Goal: Task Accomplishment & Management: Manage account settings

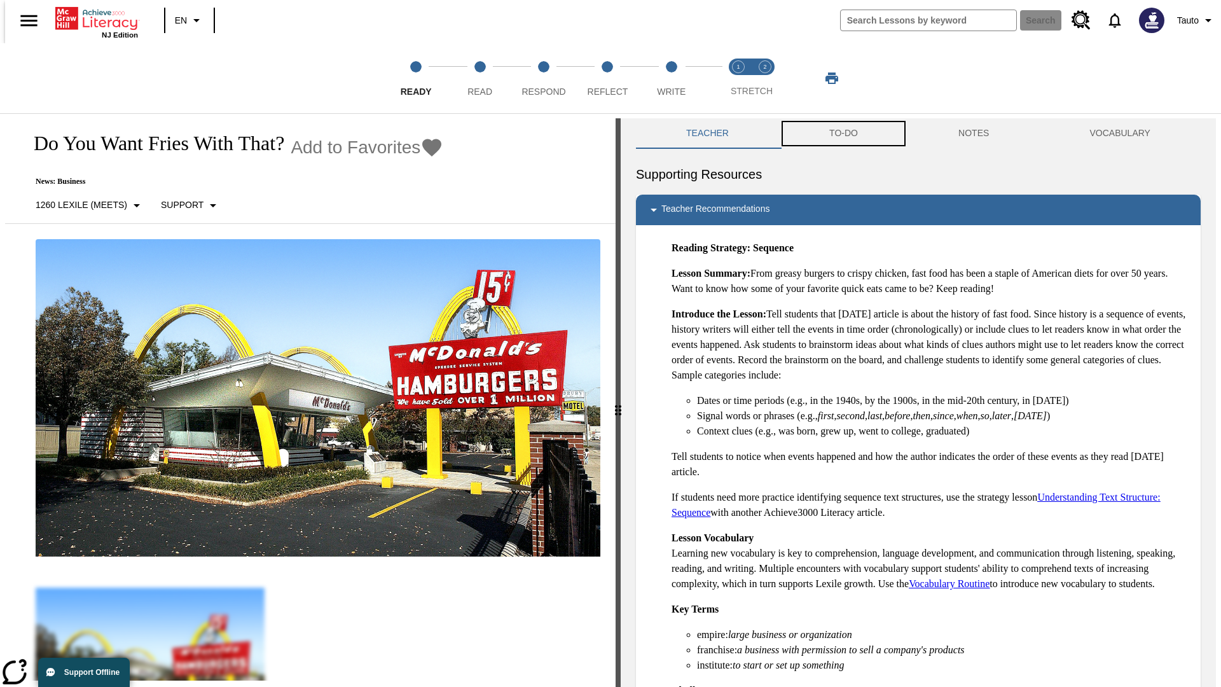
click at [843, 134] on button "TO-DO" at bounding box center [843, 133] width 129 height 31
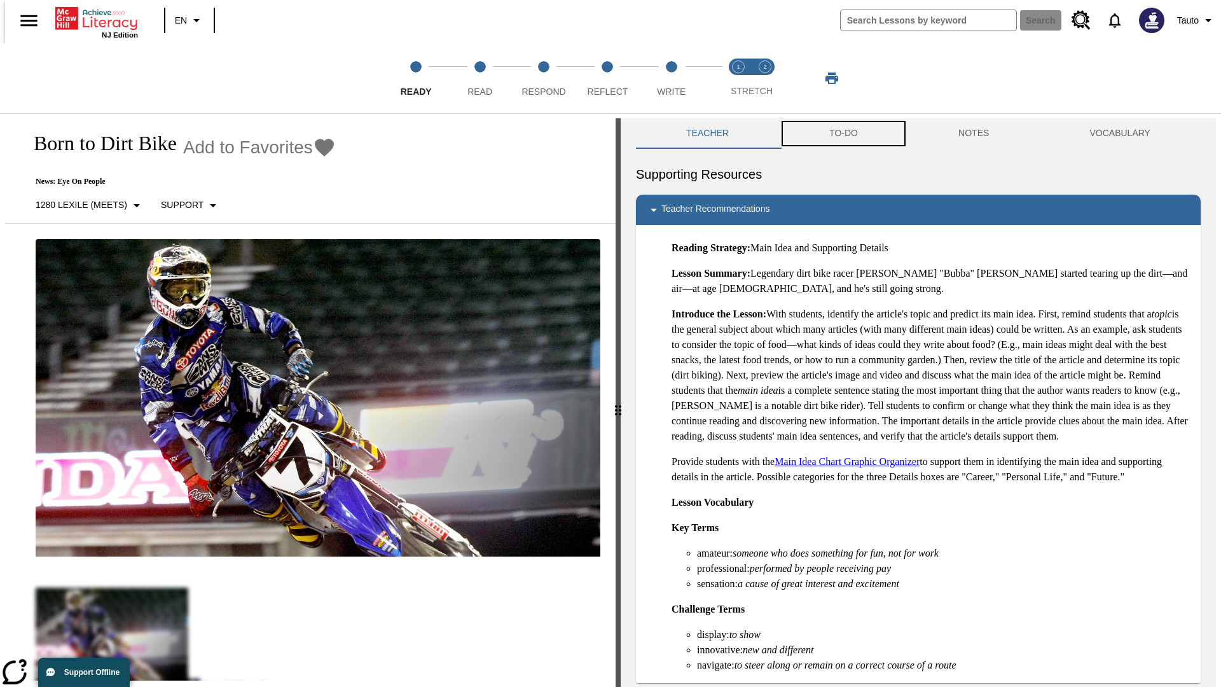
click at [843, 134] on button "TO-DO" at bounding box center [843, 133] width 129 height 31
